Goal: Information Seeking & Learning: Obtain resource

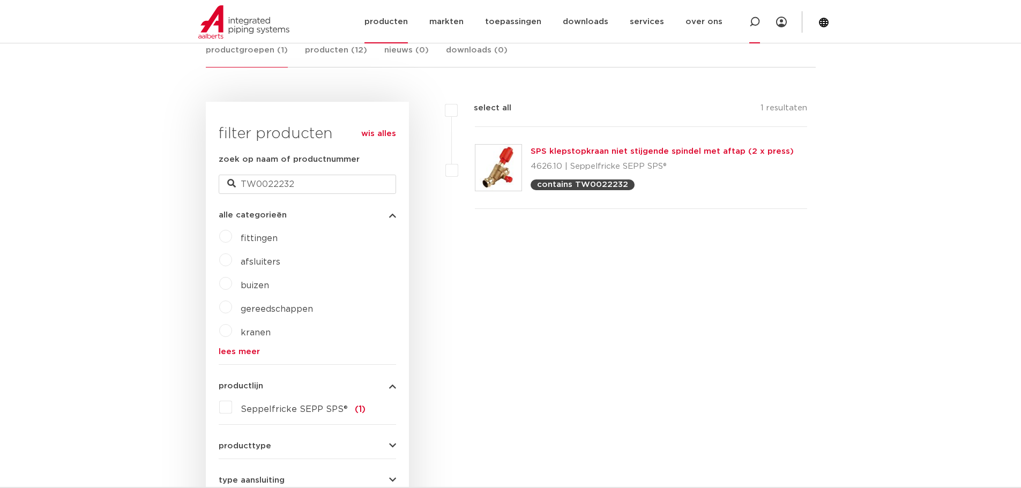
click at [756, 25] on icon at bounding box center [754, 22] width 13 height 13
type input "8041"
click button "Zoeken" at bounding box center [0, 0] width 0 height 0
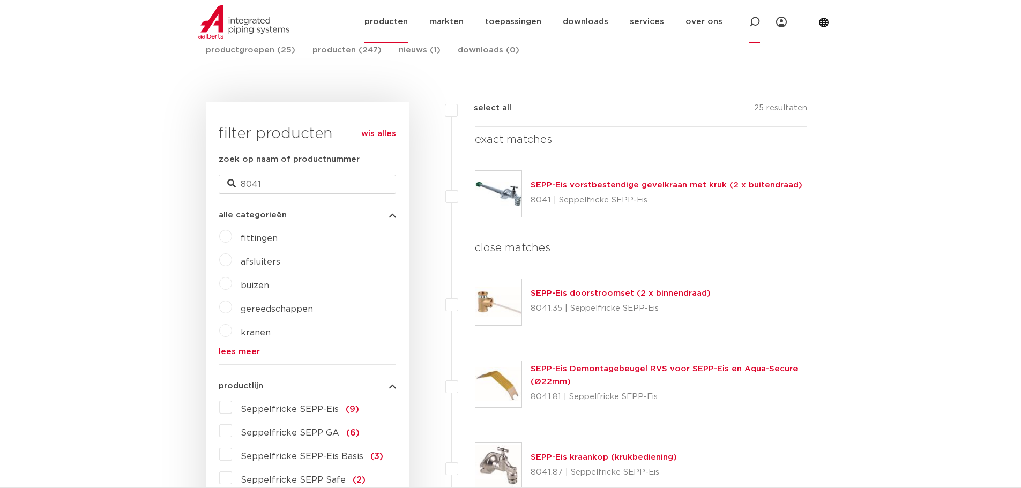
click at [752, 19] on icon at bounding box center [754, 22] width 13 height 13
type input "T2110"
click button "Zoeken" at bounding box center [0, 0] width 0 height 0
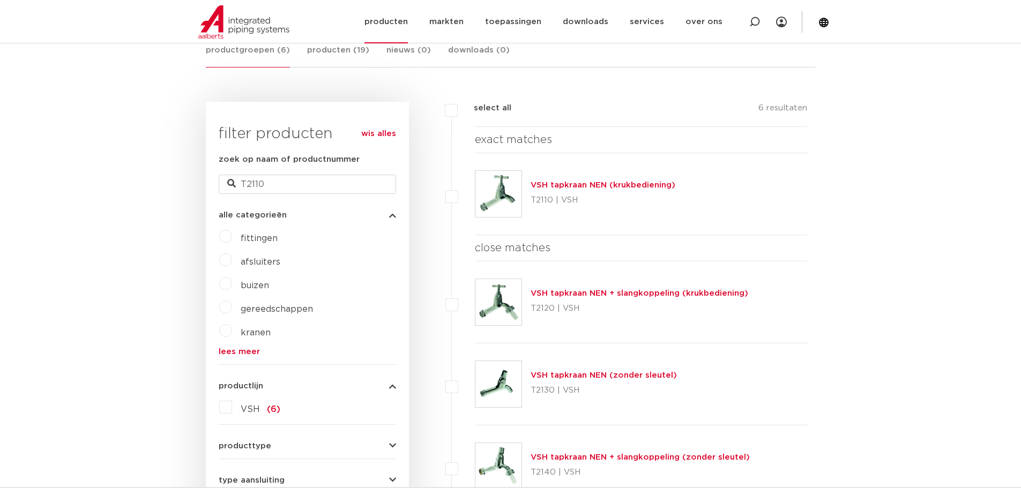
click at [756, 22] on icon at bounding box center [754, 22] width 11 height 11
type input "424401"
click button "Zoeken" at bounding box center [0, 0] width 0 height 0
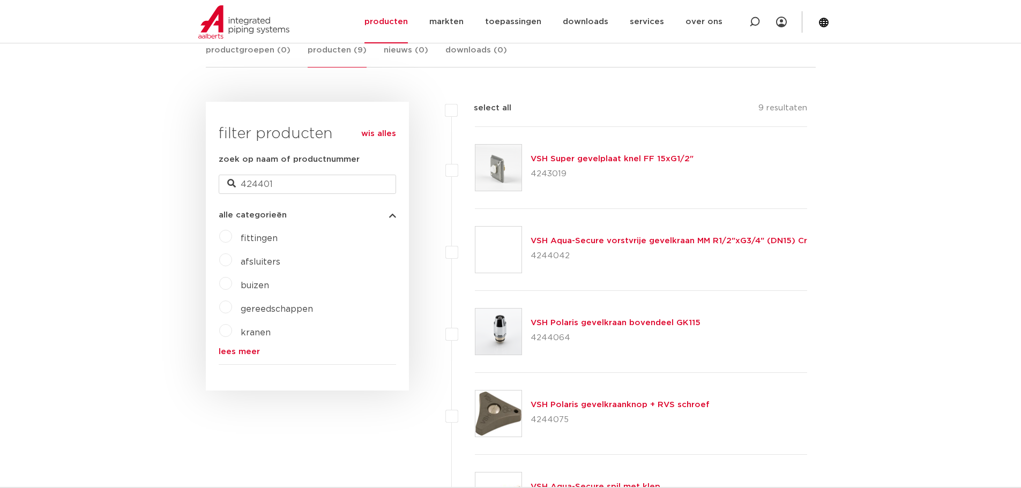
click at [620, 243] on link "VSH Aqua-Secure vorstvrije gevelkraan MM R1/2"xG3/4" (DN15) Cr" at bounding box center [668, 241] width 276 height 8
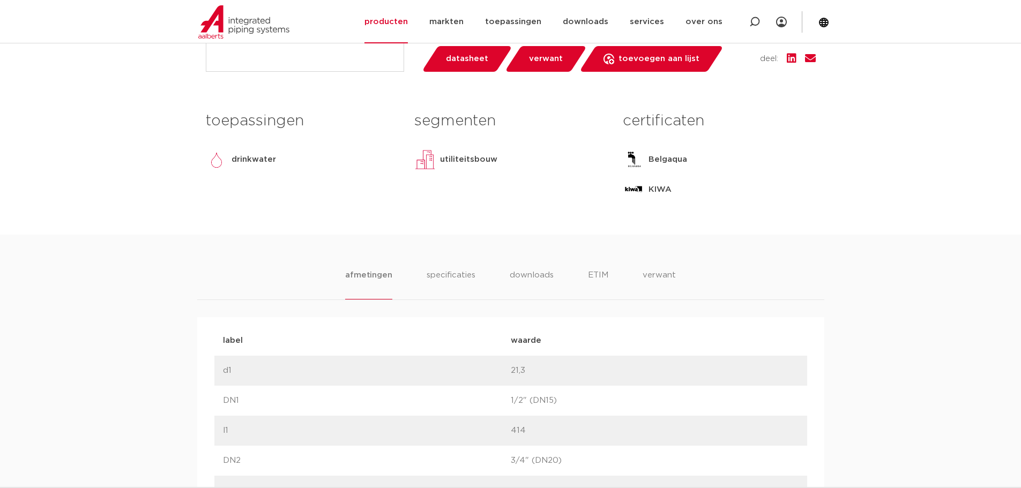
scroll to position [482, 0]
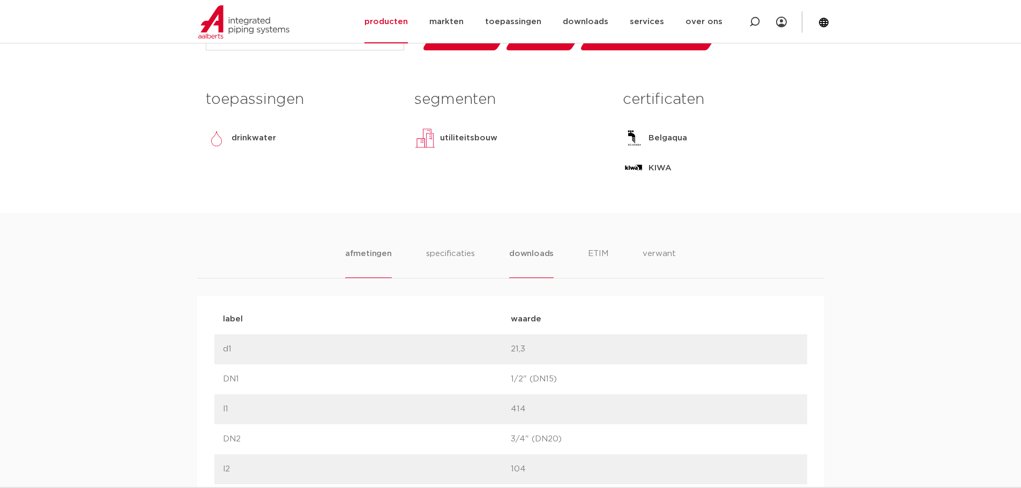
click at [525, 255] on li "downloads" at bounding box center [531, 263] width 44 height 31
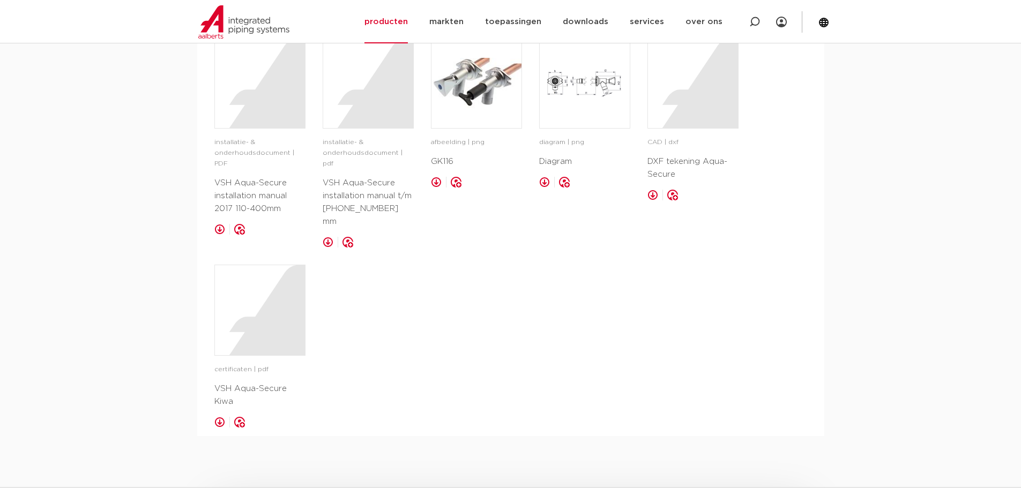
scroll to position [750, 0]
click at [295, 308] on div at bounding box center [260, 309] width 90 height 90
click at [752, 24] on icon at bounding box center [754, 22] width 13 height 13
type input "8041"
click button "Zoeken" at bounding box center [0, 0] width 0 height 0
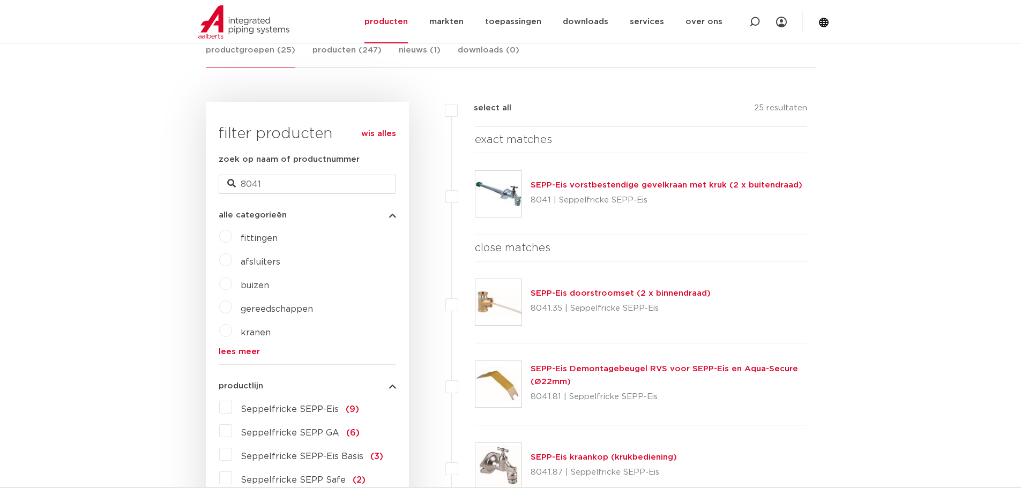
click at [564, 185] on link "SEPP-Eis vorstbestendige gevelkraan met kruk (2 x buitendraad)" at bounding box center [666, 185] width 272 height 8
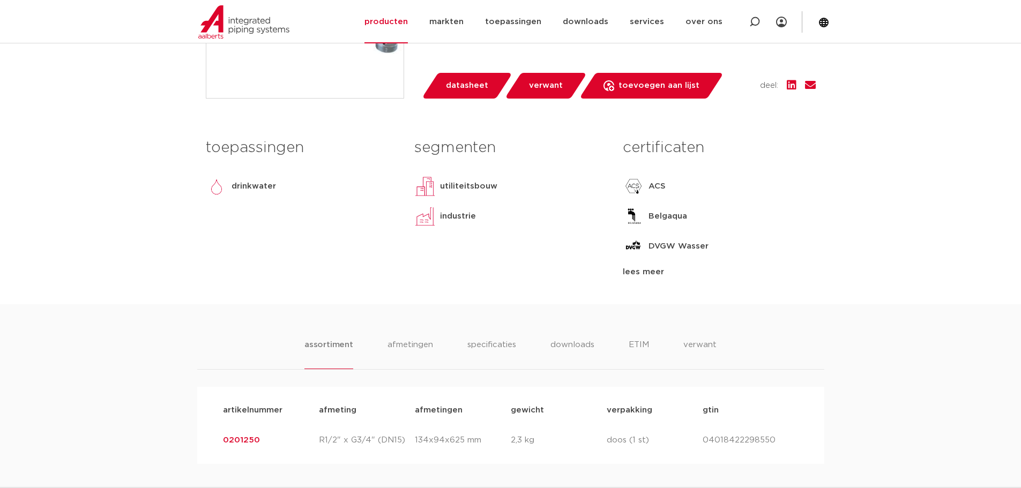
scroll to position [429, 0]
click at [567, 345] on li "downloads" at bounding box center [572, 353] width 44 height 31
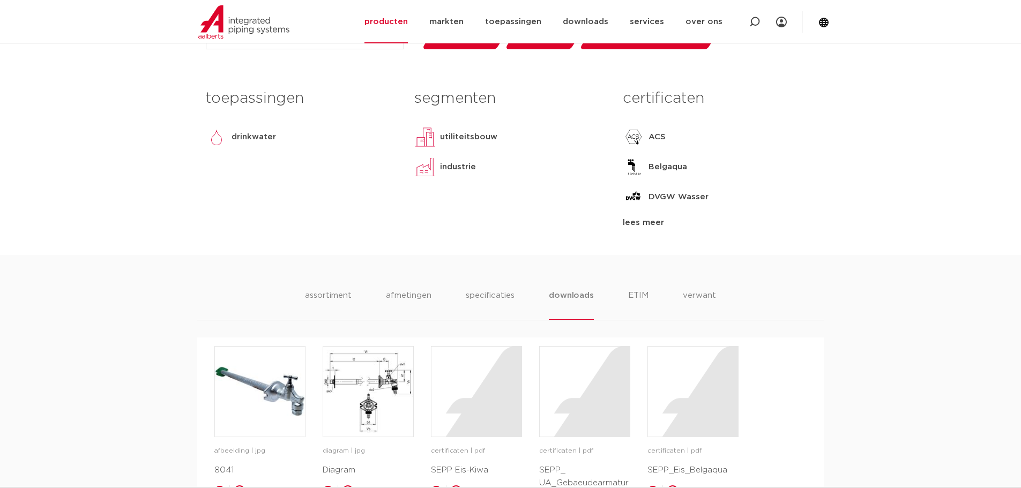
scroll to position [697, 0]
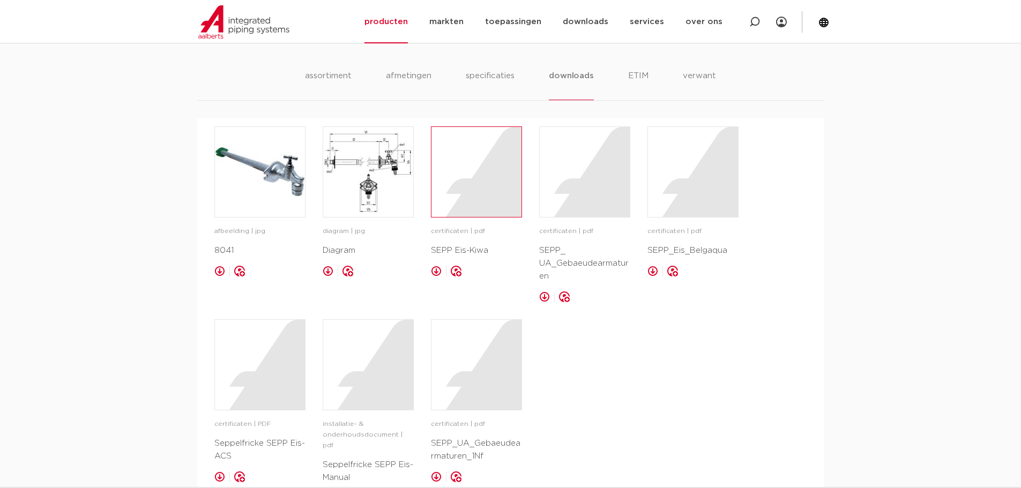
click at [475, 189] on div at bounding box center [476, 172] width 90 height 90
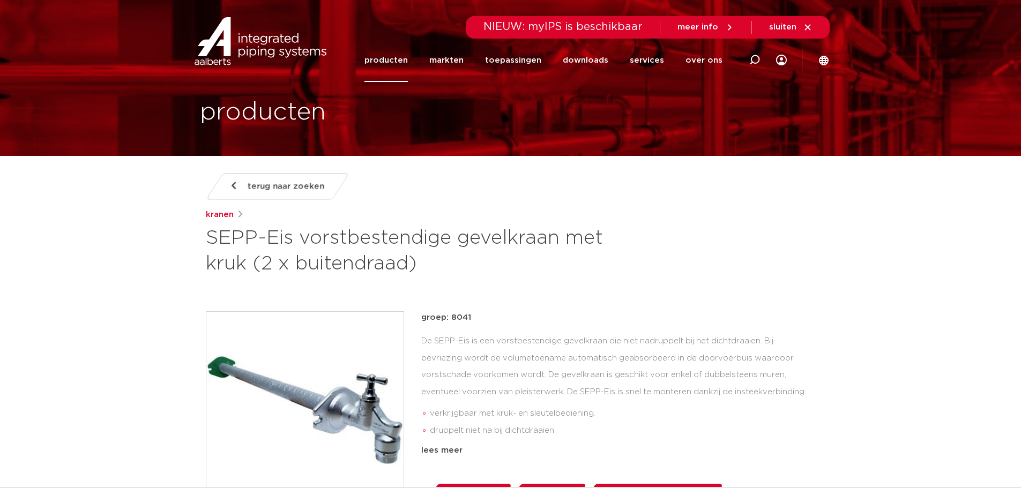
scroll to position [0, 0]
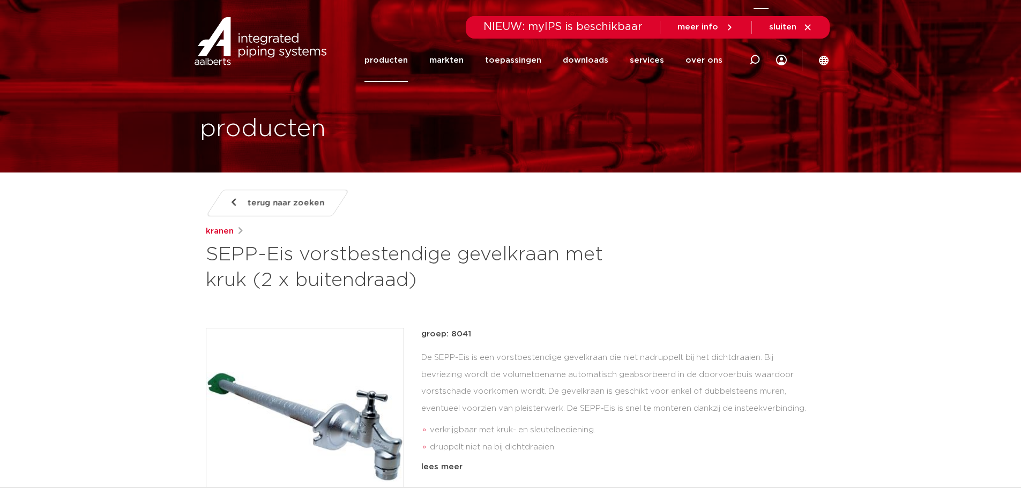
click at [756, 60] on icon at bounding box center [754, 60] width 11 height 11
type input "424401"
click at [479, 56] on input "424401" at bounding box center [599, 58] width 337 height 21
click button "Zoeken" at bounding box center [0, 0] width 0 height 0
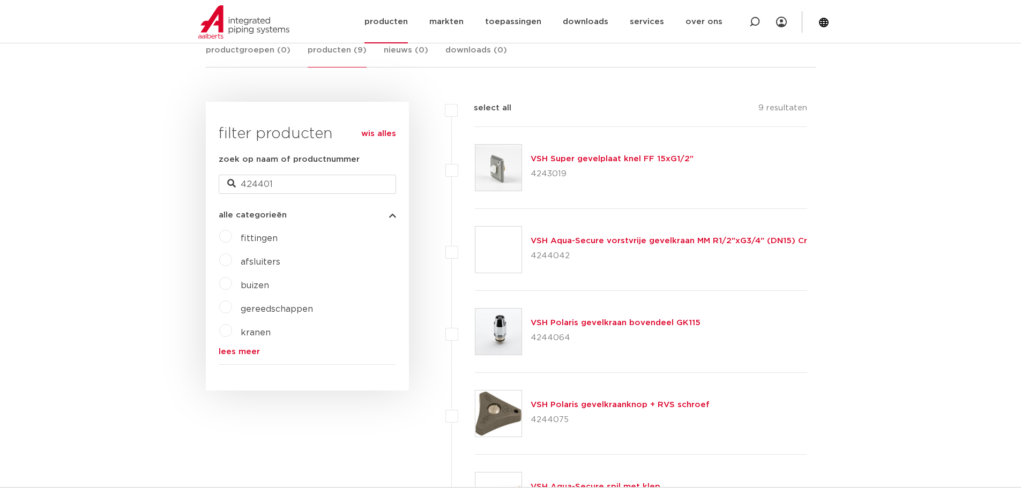
click at [750, 25] on icon at bounding box center [754, 22] width 11 height 11
type input "8185"
click button "Zoeken" at bounding box center [0, 0] width 0 height 0
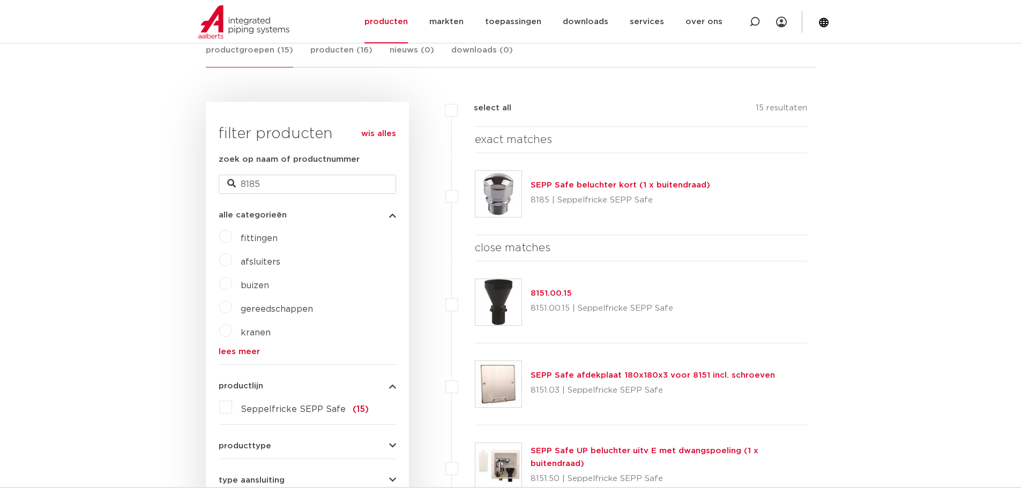
click at [602, 184] on link "SEPP Safe beluchter kort (1 x buitendraad)" at bounding box center [620, 185] width 180 height 8
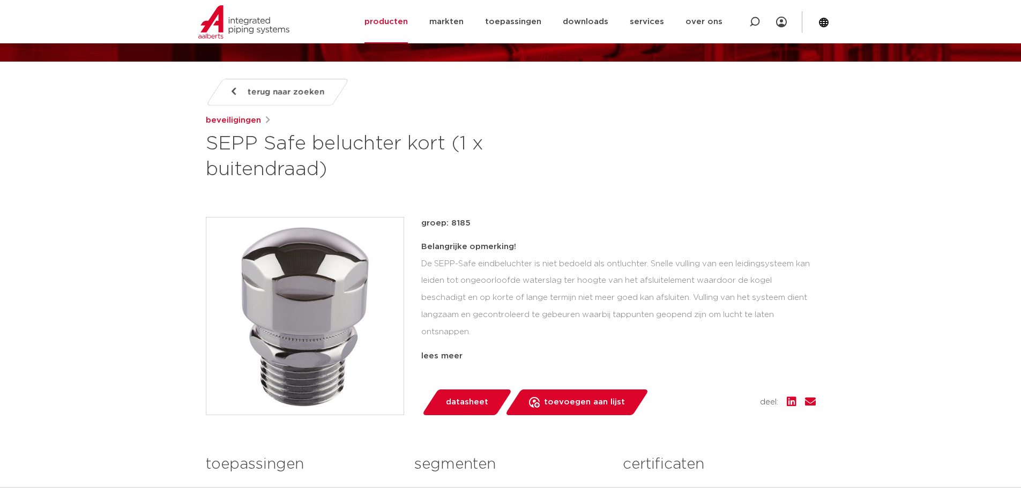
scroll to position [107, 0]
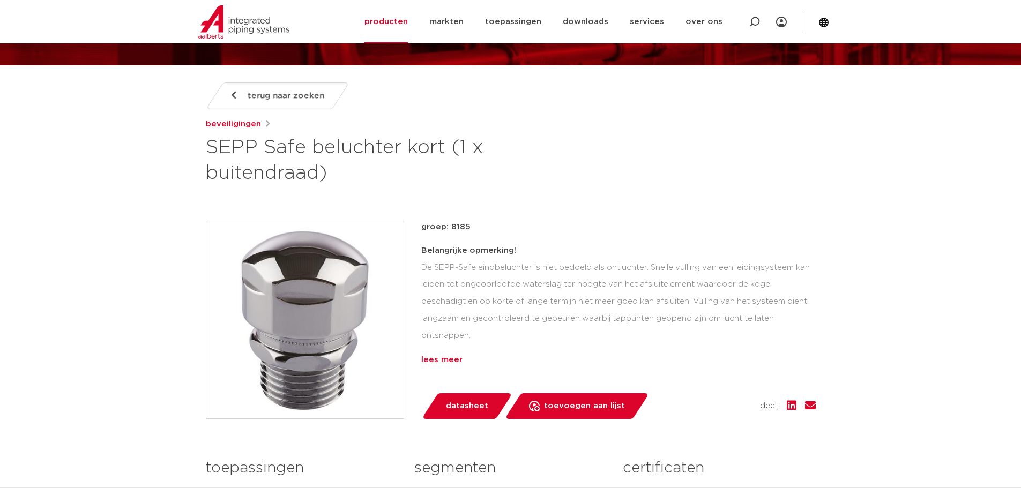
click at [445, 361] on div "lees meer" at bounding box center [618, 360] width 394 height 13
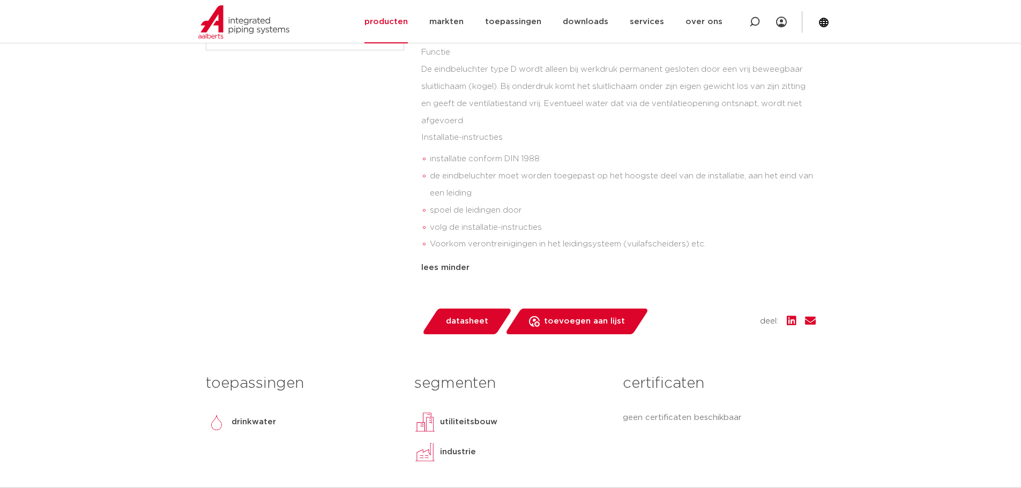
scroll to position [643, 0]
